Goal: Obtain resource: Download file/media

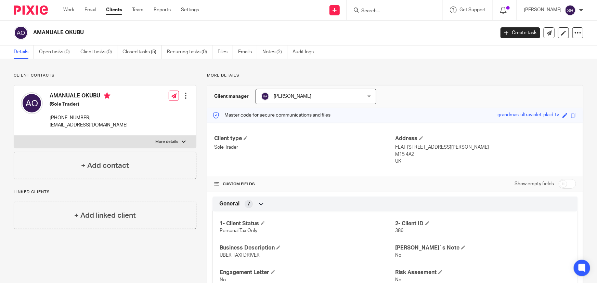
scroll to position [31, 0]
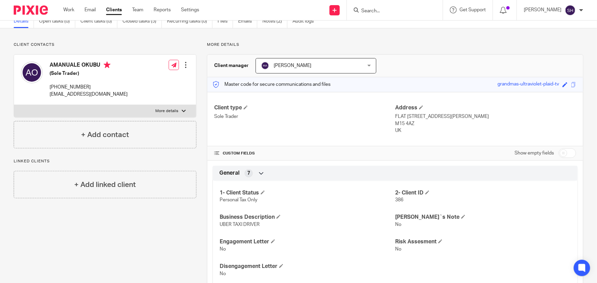
click at [178, 110] on label "More details" at bounding box center [105, 111] width 182 height 12
click at [14, 105] on input "More details" at bounding box center [14, 105] width 0 height 0
checkbox input "true"
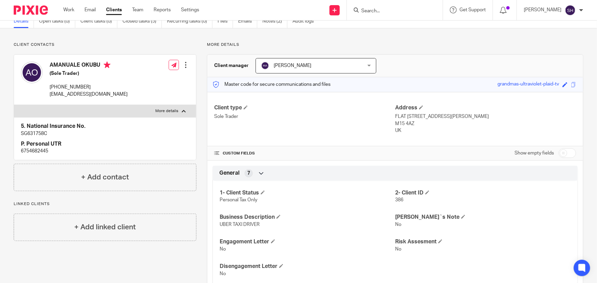
click at [40, 151] on p "6754682445" at bounding box center [105, 151] width 168 height 7
copy p "6754682445"
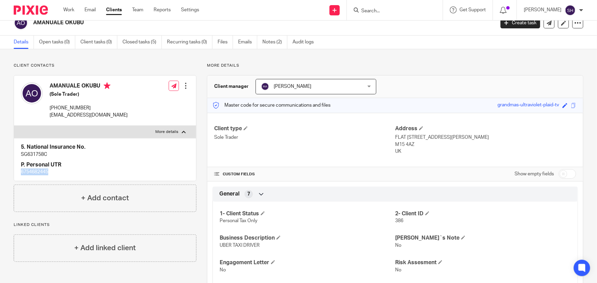
scroll to position [0, 0]
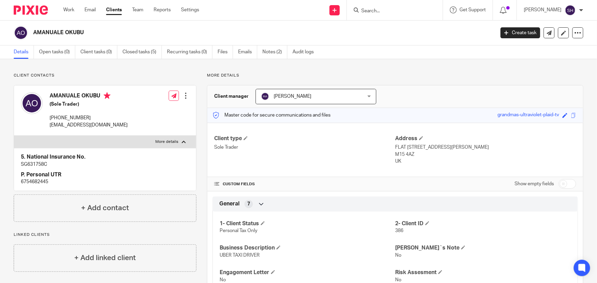
drag, startPoint x: 99, startPoint y: 75, endPoint x: 138, endPoint y: 75, distance: 38.3
click at [100, 75] on p "Client contacts" at bounding box center [105, 75] width 183 height 5
click at [223, 51] on link "Files" at bounding box center [225, 52] width 15 height 13
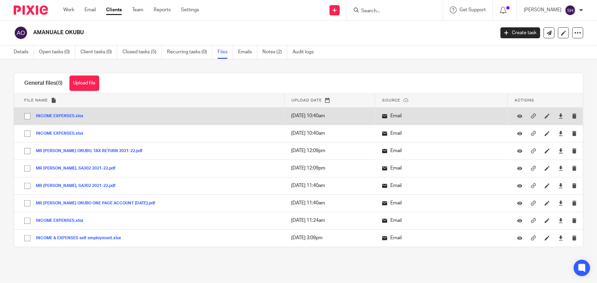
click at [58, 115] on button "INCOME EXPENSES.xlsx" at bounding box center [62, 116] width 53 height 5
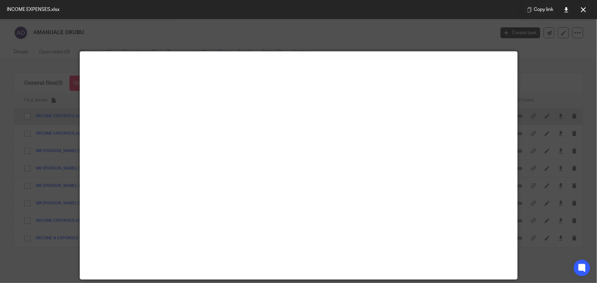
click at [58, 115] on div "INCOME EXPENSES.xlsx Copy link General files (8) Upload file Download selected …" at bounding box center [293, 169] width 581 height 192
click at [296, 28] on div at bounding box center [298, 141] width 597 height 283
click at [586, 10] on button at bounding box center [584, 10] width 14 height 14
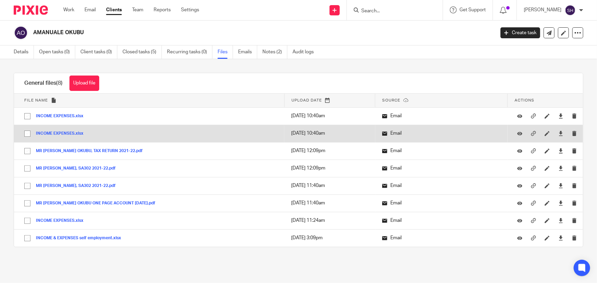
click at [55, 133] on button "INCOME EXPENSES.xlsx" at bounding box center [62, 133] width 53 height 5
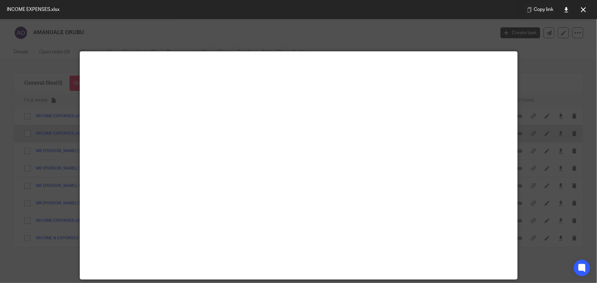
click at [55, 133] on div "INCOME EXPENSES.xlsx Copy link General files (8) Upload file Download selected …" at bounding box center [293, 169] width 581 height 192
click at [581, 12] on button at bounding box center [584, 10] width 14 height 14
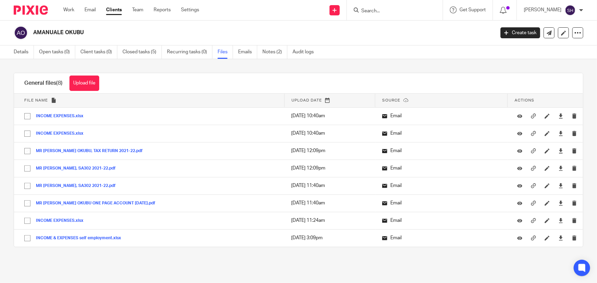
drag, startPoint x: 45, startPoint y: 31, endPoint x: 62, endPoint y: 31, distance: 17.8
click at [62, 31] on h2 "AMANUALE OKUBU" at bounding box center [216, 32] width 366 height 7
copy h2 "AMANUALE"
